Goal: Task Accomplishment & Management: Complete application form

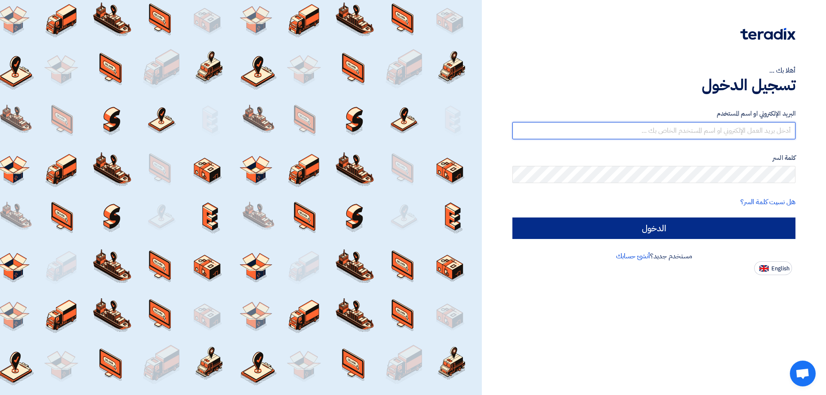
type input "[PERSON_NAME][EMAIL_ADDRESS][PERSON_NAME][DOMAIN_NAME]"
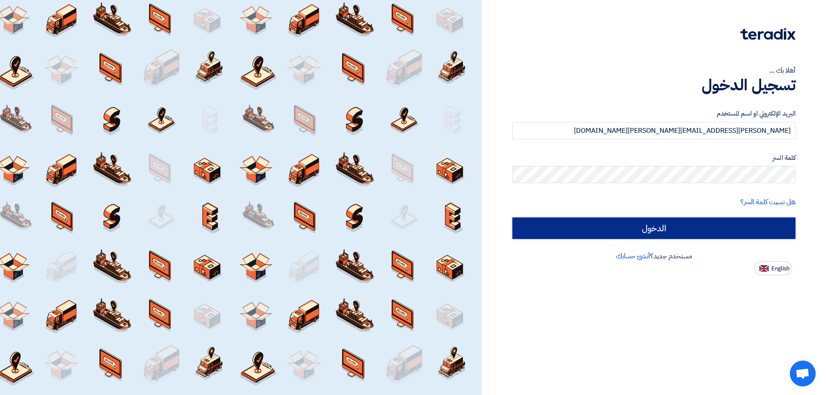
click at [719, 224] on input "الدخول" at bounding box center [653, 229] width 283 height 22
type input "Sign in"
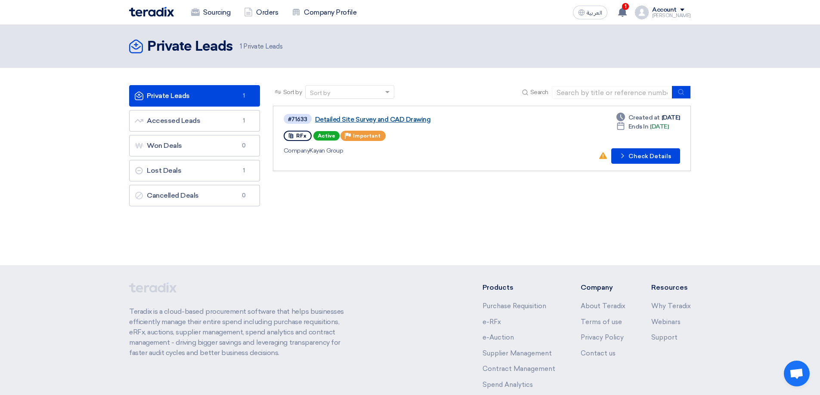
click at [402, 120] on link "Detailed Site Survey and CAD Drawing" at bounding box center [422, 120] width 215 height 8
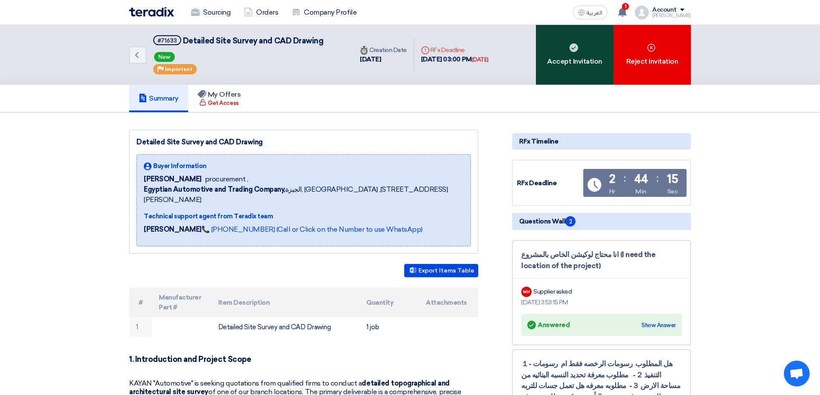
click at [574, 45] on use at bounding box center [573, 47] width 9 height 9
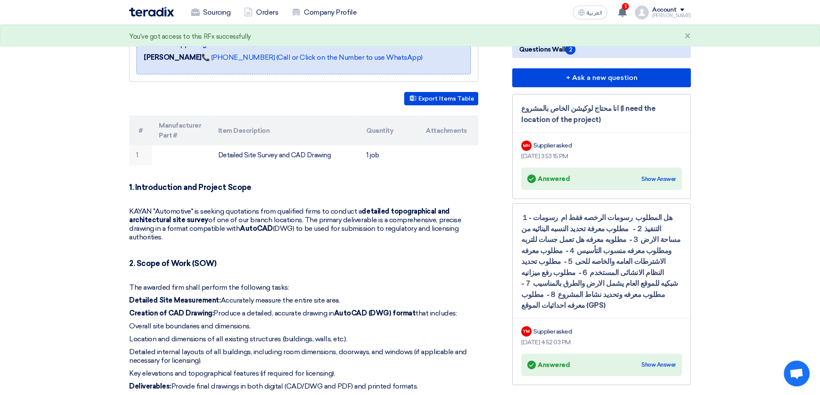
scroll to position [215, 0]
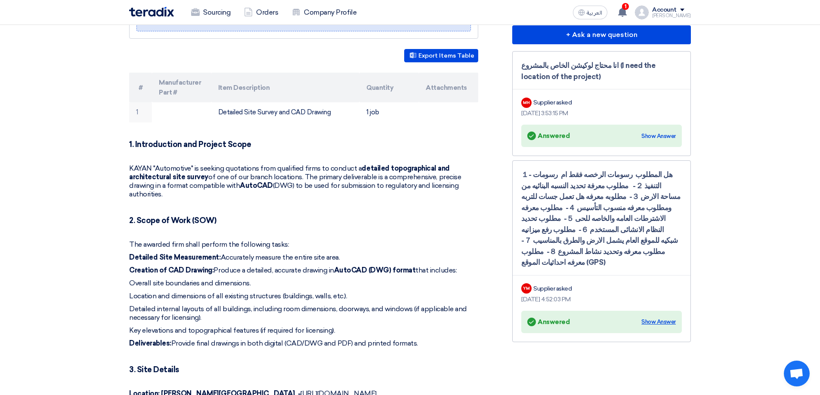
click at [663, 318] on div "Show Answer" at bounding box center [658, 322] width 34 height 9
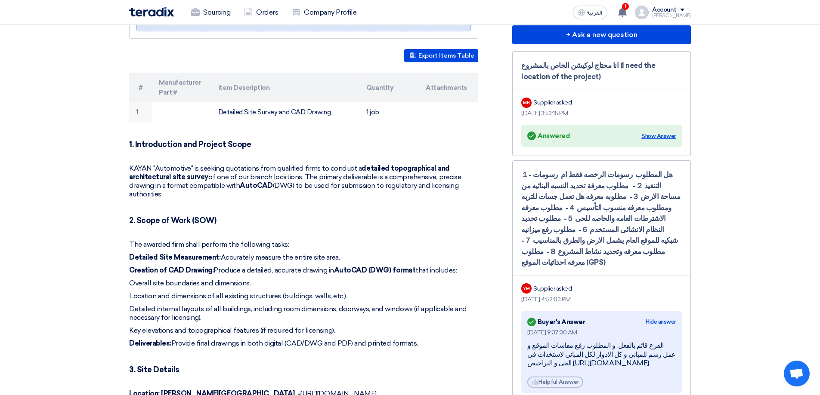
click at [660, 136] on div "Show Answer" at bounding box center [658, 136] width 34 height 9
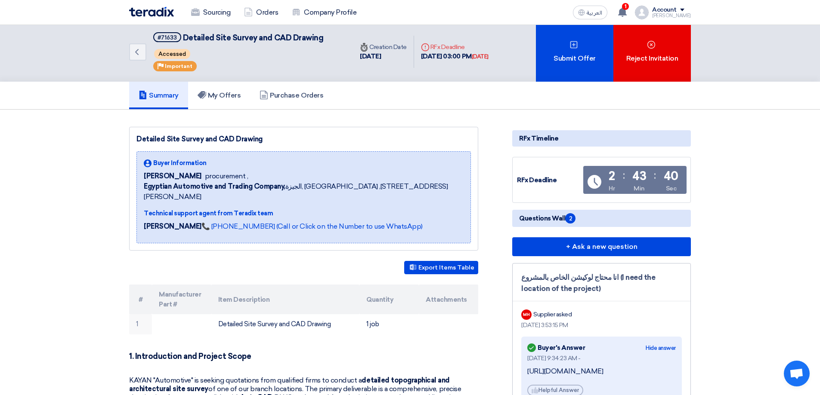
scroll to position [0, 0]
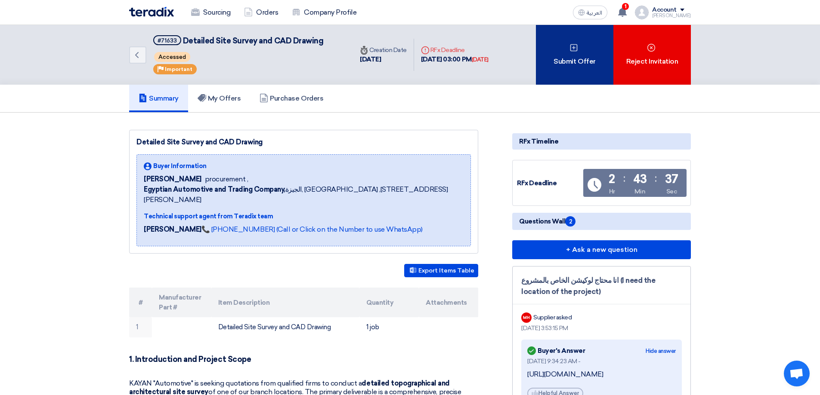
click at [561, 59] on div "Submit Offer" at bounding box center [574, 55] width 77 height 60
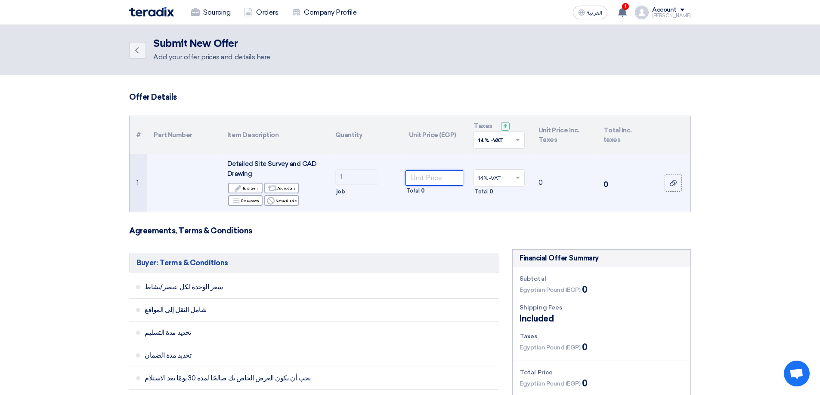
click at [430, 181] on input "number" at bounding box center [434, 177] width 58 height 15
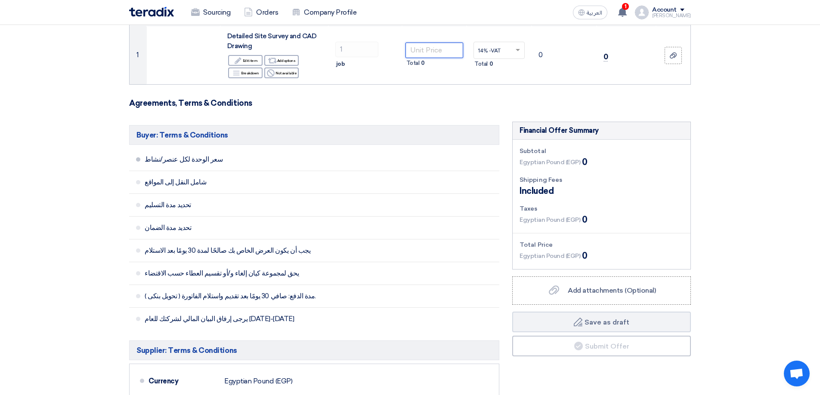
scroll to position [129, 0]
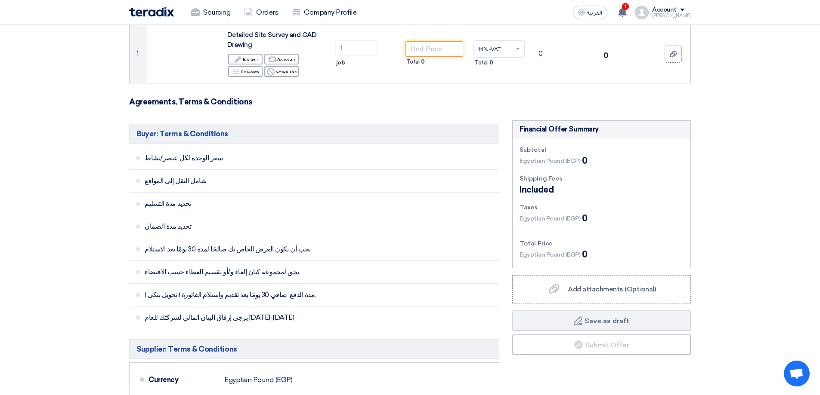
drag, startPoint x: 18, startPoint y: 191, endPoint x: 31, endPoint y: 191, distance: 12.9
click at [18, 191] on section "Offer Details # Part Number Item Description Quantity Unit Price (EGP) Taxes + …" at bounding box center [410, 308] width 820 height 724
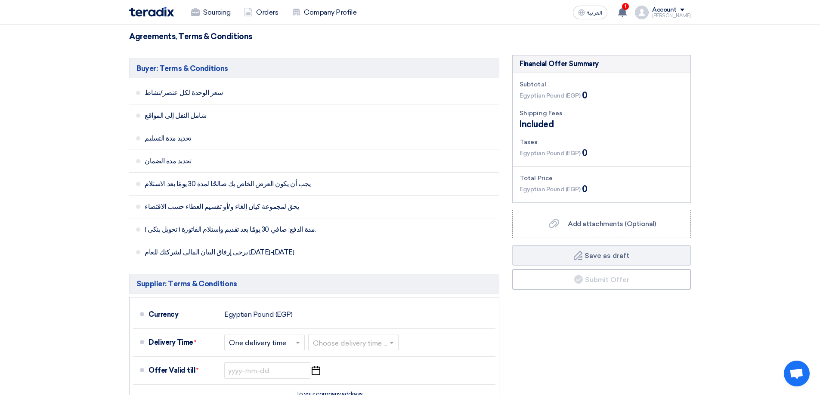
scroll to position [0, 0]
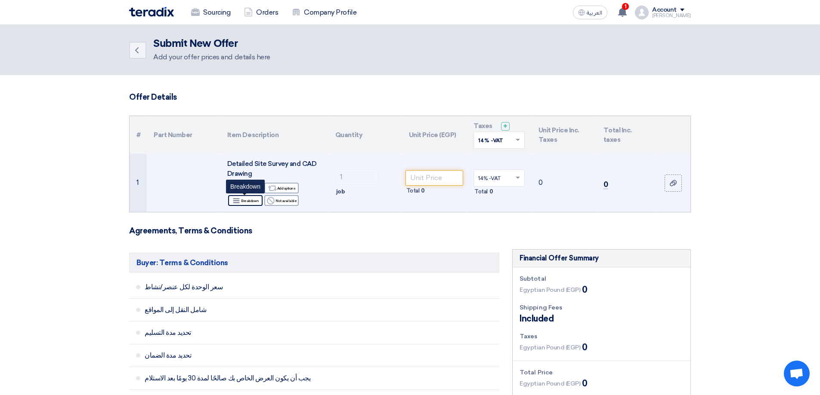
click at [247, 201] on div "Breakdown Breakdown" at bounding box center [245, 200] width 34 height 11
click at [250, 188] on div "Edit Edit item" at bounding box center [245, 188] width 34 height 11
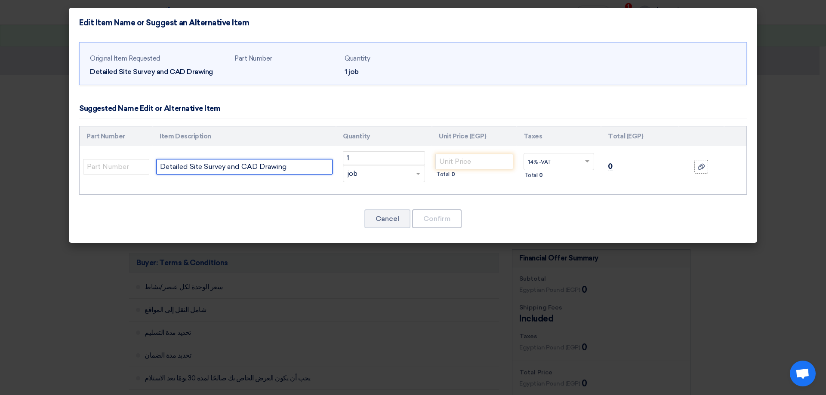
click at [282, 165] on input "Detailed Site Survey and CAD Drawing" at bounding box center [244, 166] width 176 height 15
click at [391, 223] on button "Cancel" at bounding box center [387, 219] width 46 height 19
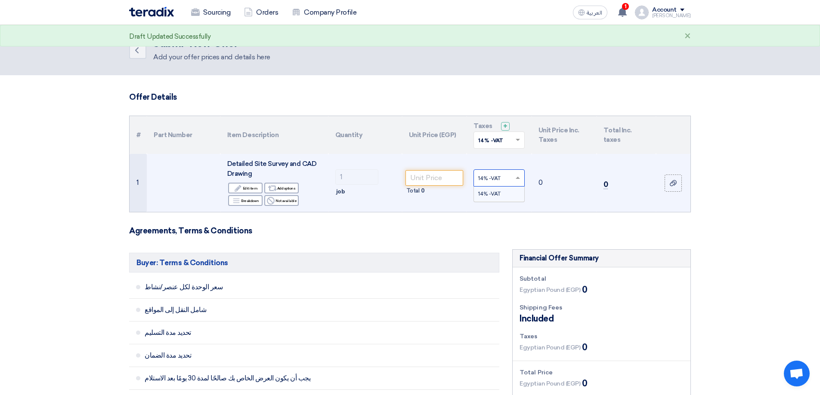
click at [502, 181] on input "text" at bounding box center [494, 179] width 33 height 14
click at [501, 192] on div "14% -VAT" at bounding box center [499, 194] width 50 height 15
click at [488, 191] on div "Total 0" at bounding box center [498, 192] width 51 height 10
click at [494, 191] on div "Total 0" at bounding box center [498, 192] width 51 height 10
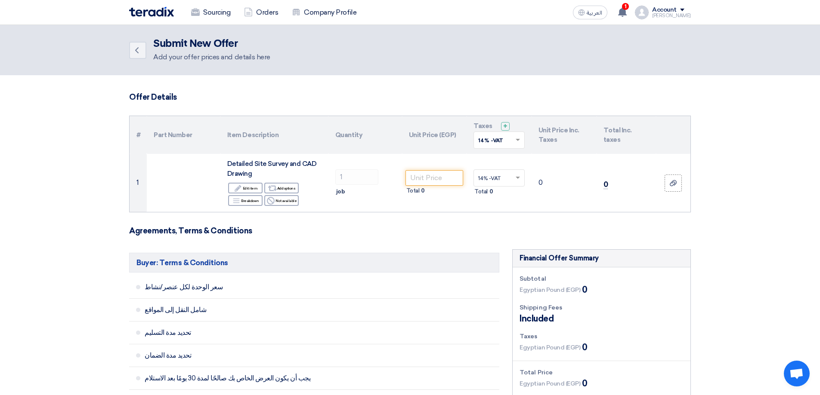
click at [505, 140] on input "text" at bounding box center [494, 141] width 33 height 14
click at [506, 139] on input "text" at bounding box center [494, 141] width 33 height 14
click at [517, 136] on span at bounding box center [518, 140] width 11 height 8
click at [419, 232] on h3 "Agreements, Terms & Conditions" at bounding box center [410, 230] width 562 height 9
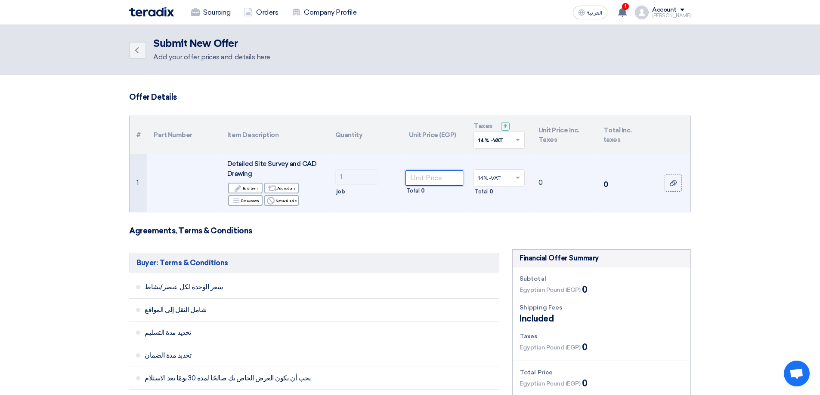
click at [430, 181] on input "number" at bounding box center [434, 177] width 58 height 15
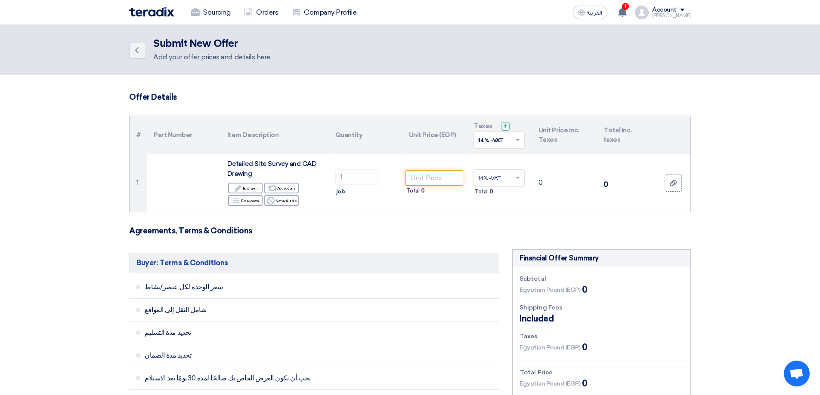
click at [355, 235] on h3 "Agreements, Terms & Conditions" at bounding box center [410, 230] width 562 height 9
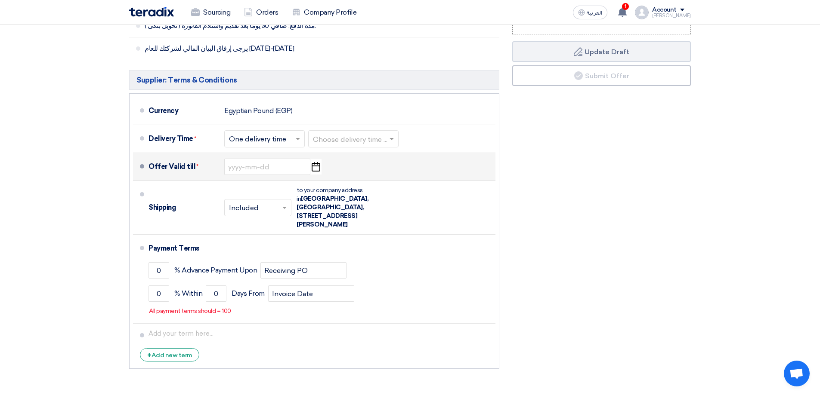
scroll to position [344, 0]
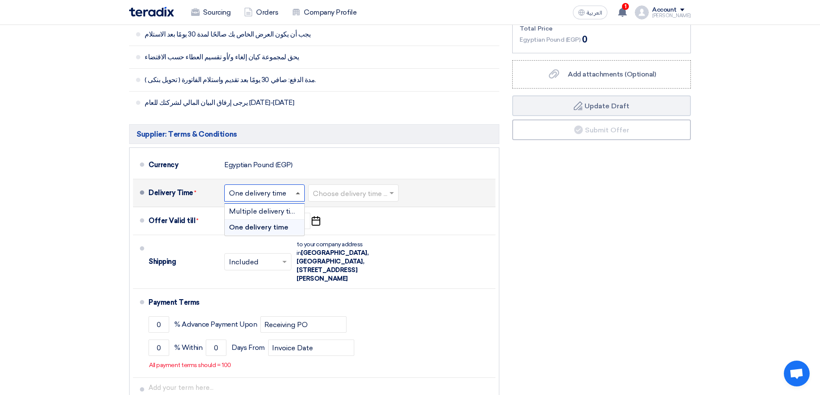
click at [298, 194] on span at bounding box center [298, 193] width 4 height 2
click at [281, 229] on span "One delivery time" at bounding box center [258, 227] width 59 height 8
click at [383, 200] on input "text" at bounding box center [354, 194] width 82 height 12
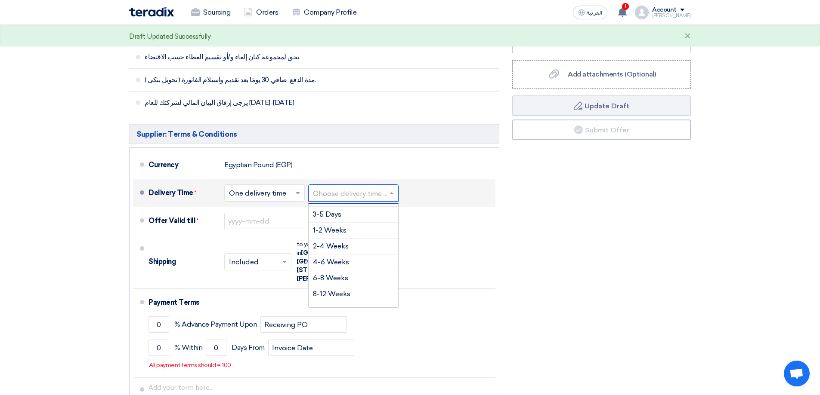
scroll to position [0, 0]
click at [348, 241] on div "1-2 Weeks" at bounding box center [354, 244] width 90 height 16
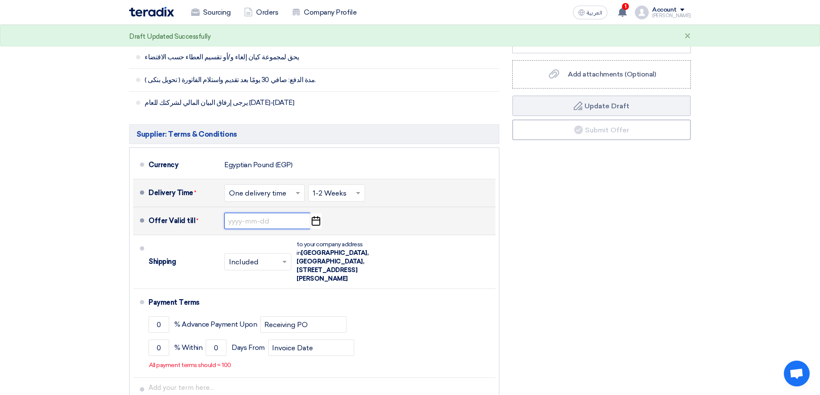
click at [268, 226] on input at bounding box center [267, 221] width 86 height 16
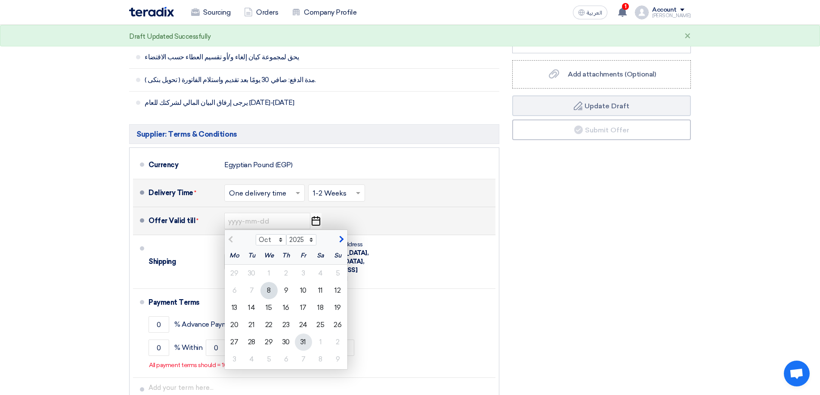
click at [302, 340] on div "31" at bounding box center [303, 342] width 17 height 17
type input "[DATE]"
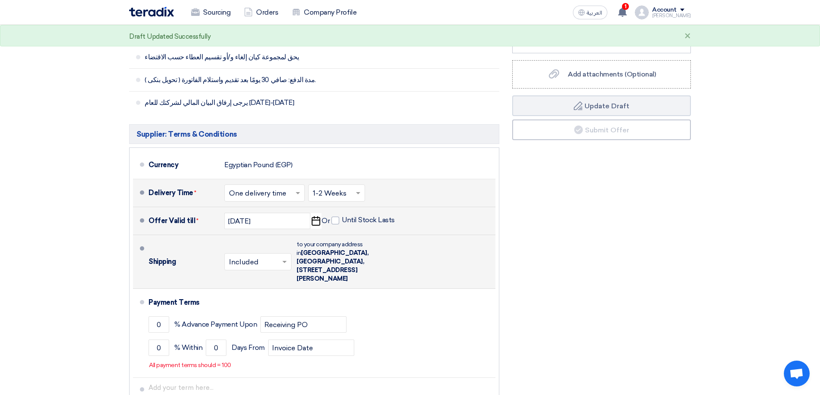
click at [275, 257] on input "text" at bounding box center [258, 263] width 59 height 12
click at [257, 276] on span "Included" at bounding box center [243, 280] width 28 height 8
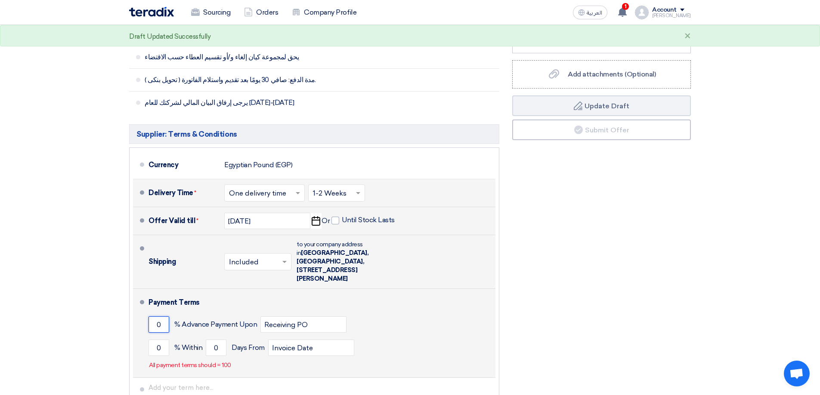
drag, startPoint x: 163, startPoint y: 309, endPoint x: 149, endPoint y: 309, distance: 13.8
click at [149, 317] on input "0" at bounding box center [158, 325] width 21 height 16
type input "50"
click at [383, 313] on div "50 % Advance Payment Upon Receiving PO" at bounding box center [319, 324] width 343 height 23
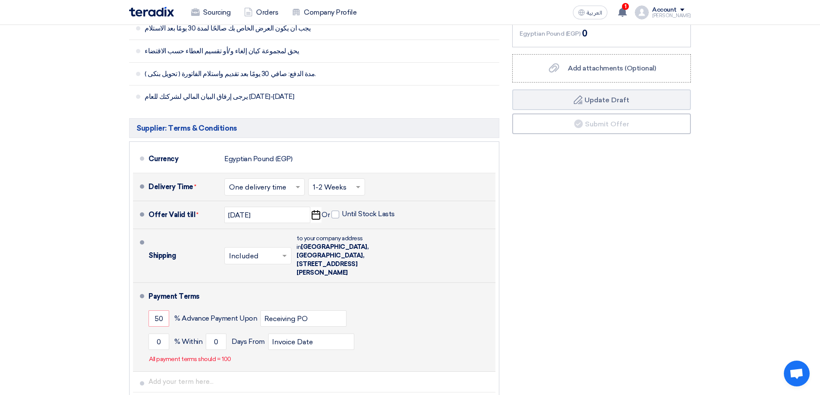
scroll to position [387, 0]
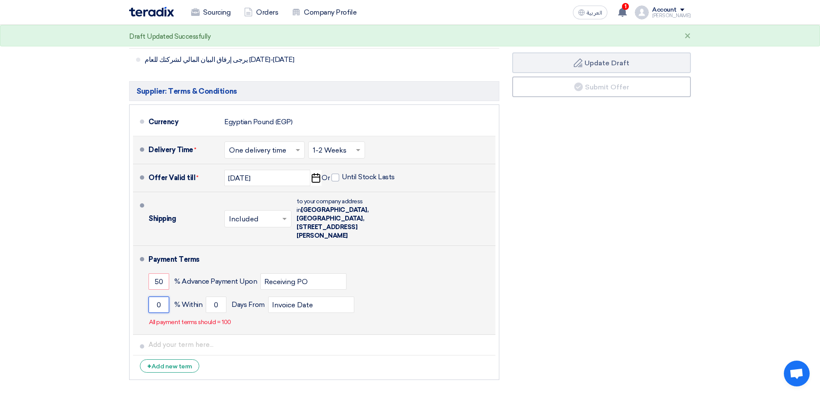
drag, startPoint x: 162, startPoint y: 289, endPoint x: 139, endPoint y: 289, distance: 23.7
click at [140, 290] on li "Payment Terms 50 % Advance Payment Upon Receiving PO 0 % Within 0" at bounding box center [314, 290] width 362 height 89
type input "50"
drag, startPoint x: 218, startPoint y: 289, endPoint x: 211, endPoint y: 289, distance: 6.9
click at [211, 297] on input "0" at bounding box center [216, 305] width 21 height 16
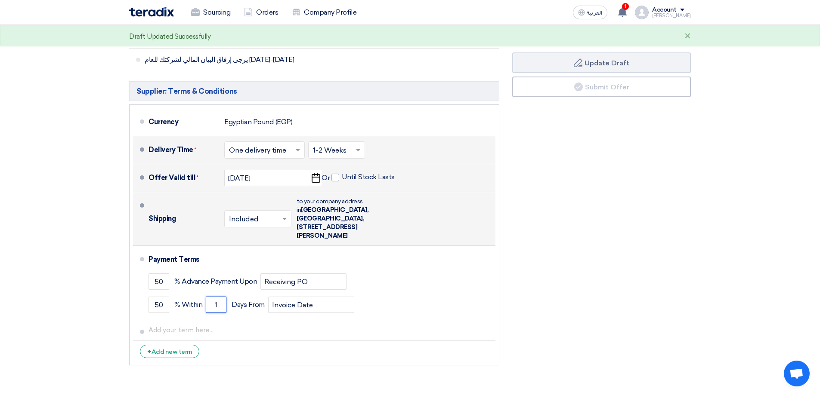
type input "1"
click at [584, 264] on div "Financial Offer Summary Subtotal Egyptian Pound (EGP) 0 Shipping Fees" at bounding box center [601, 116] width 191 height 508
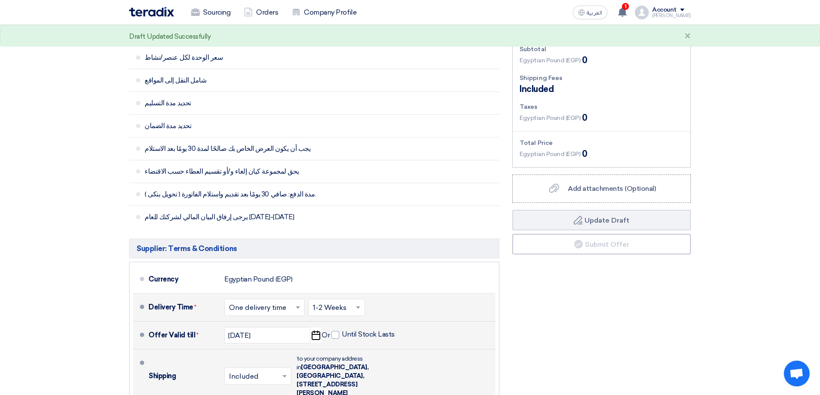
scroll to position [215, 0]
